Goal: Complete application form

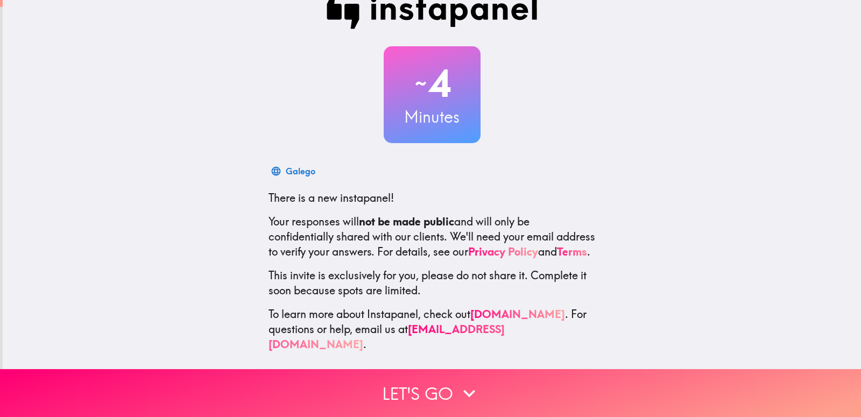
scroll to position [32, 0]
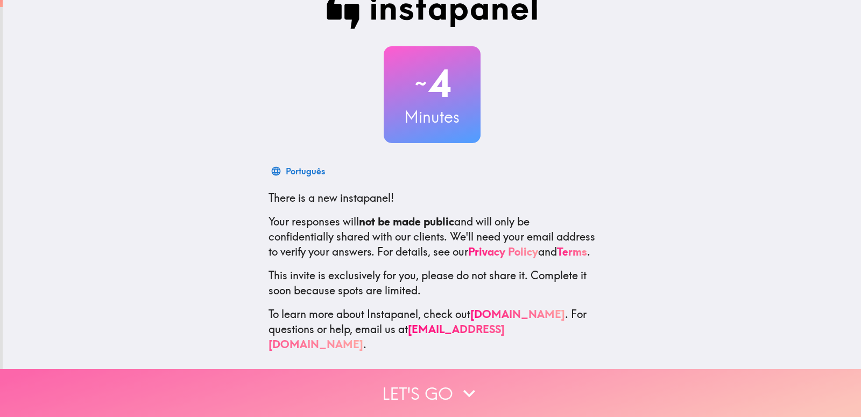
click at [432, 387] on button "Let's go" at bounding box center [430, 393] width 861 height 48
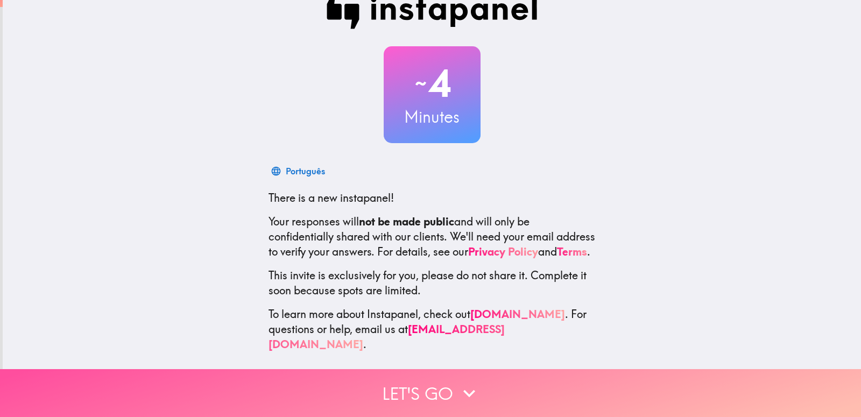
scroll to position [0, 0]
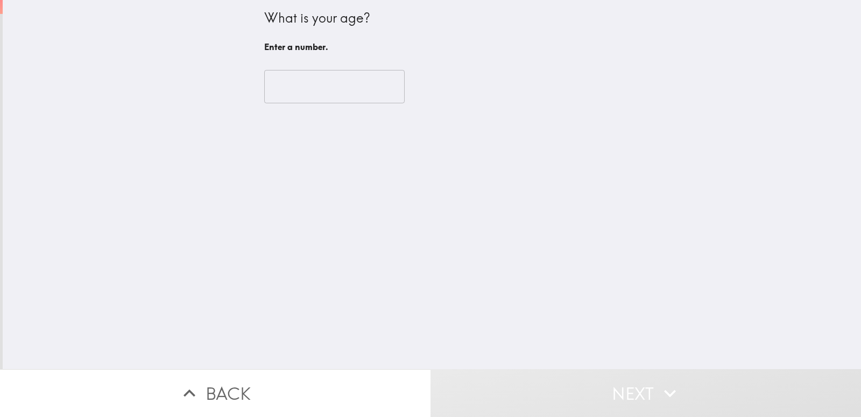
click at [355, 90] on input "number" at bounding box center [334, 86] width 140 height 33
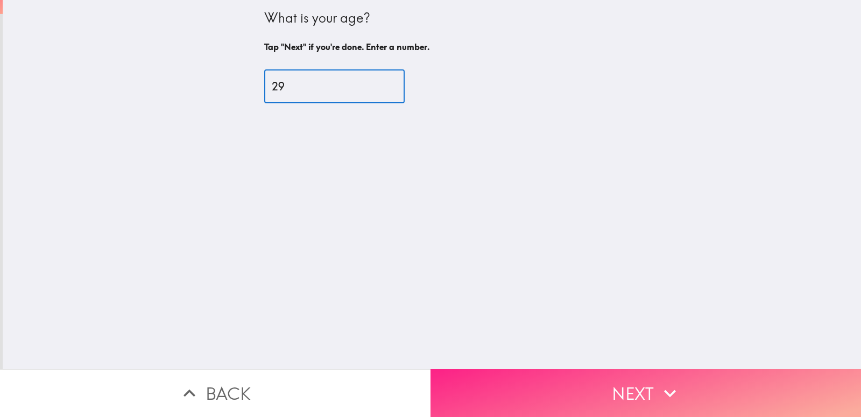
type input "29"
click at [623, 394] on button "Next" at bounding box center [646, 393] width 431 height 48
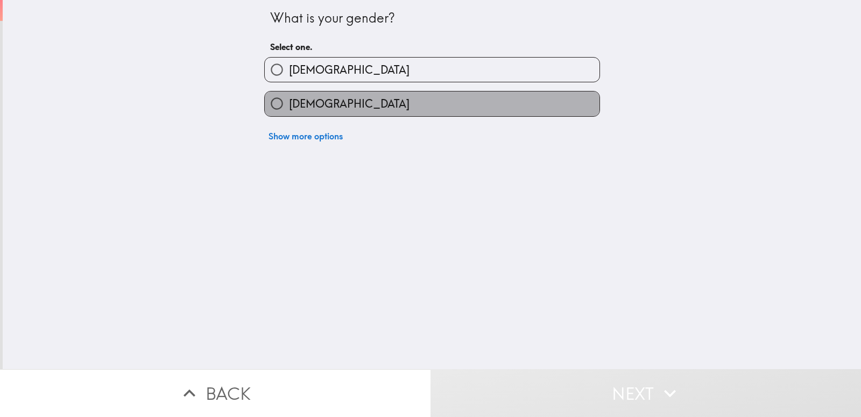
click at [340, 104] on label "[DEMOGRAPHIC_DATA]" at bounding box center [432, 104] width 335 height 24
click at [289, 104] on input "[DEMOGRAPHIC_DATA]" at bounding box center [277, 104] width 24 height 24
radio input "true"
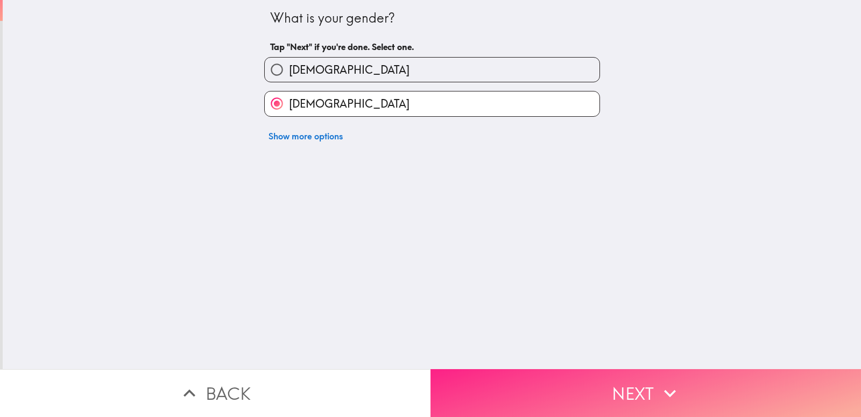
click at [566, 395] on button "Next" at bounding box center [646, 393] width 431 height 48
